Goal: Check status

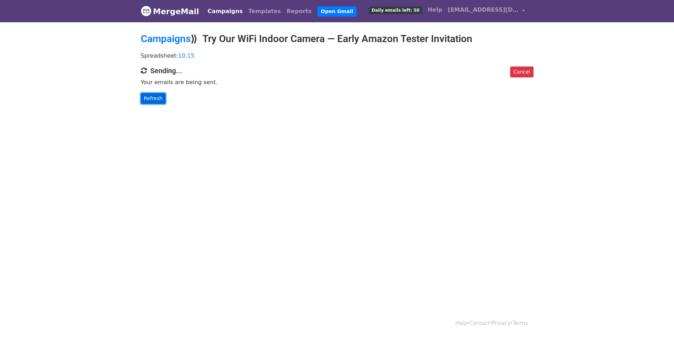
click at [155, 97] on link "Refresh" at bounding box center [153, 98] width 25 height 11
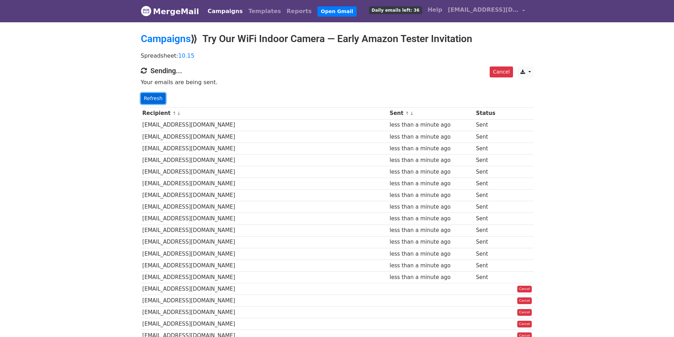
click at [160, 99] on link "Refresh" at bounding box center [153, 98] width 25 height 11
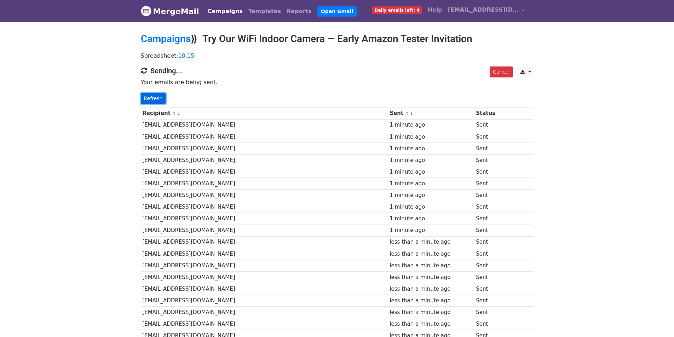
click at [148, 99] on link "Refresh" at bounding box center [153, 98] width 25 height 11
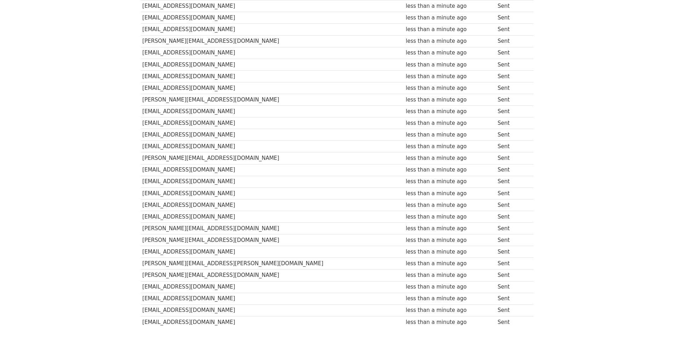
scroll to position [323, 0]
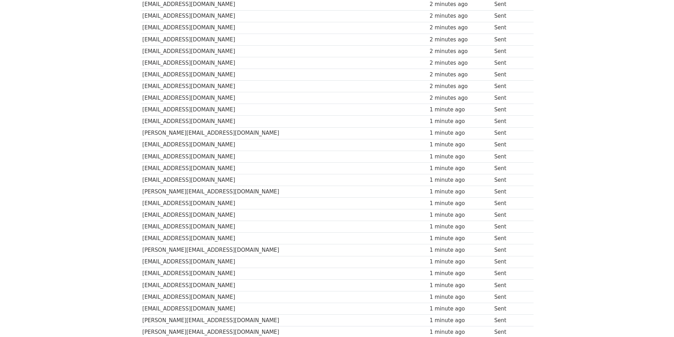
scroll to position [283, 0]
